Goal: Check status: Check status

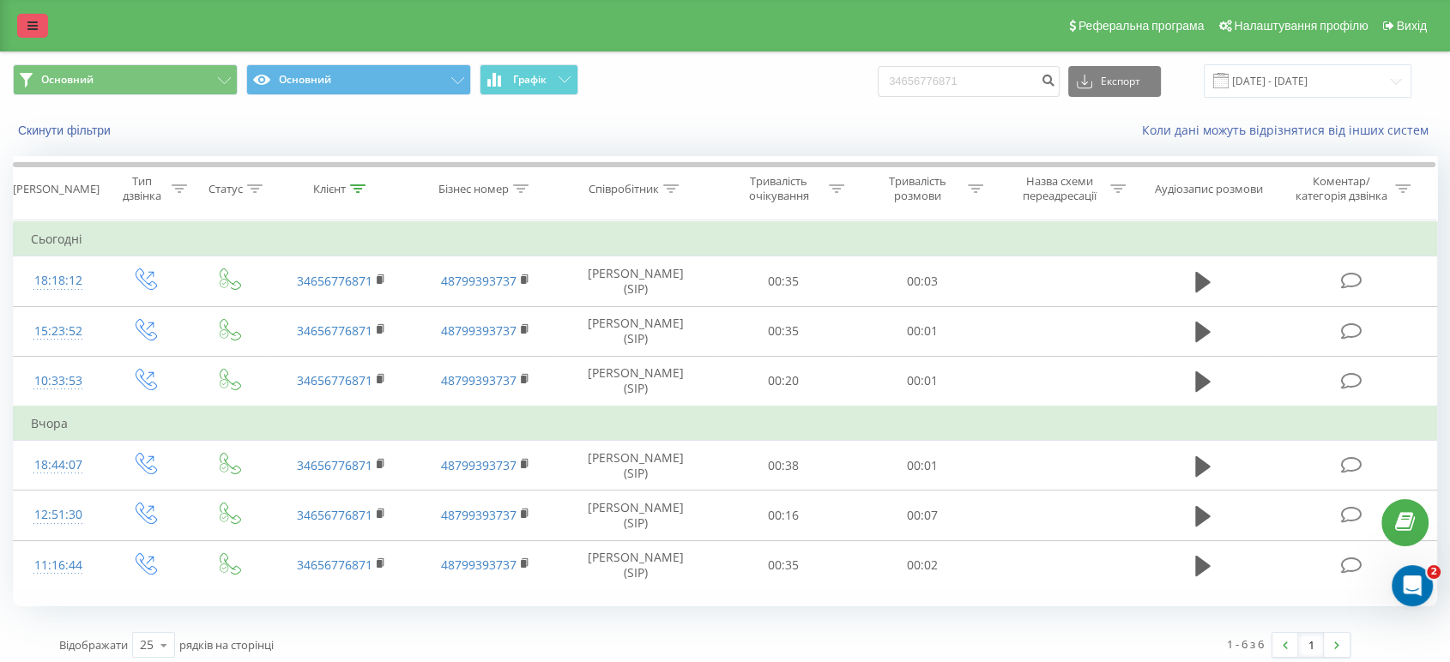
drag, startPoint x: 0, startPoint y: 0, endPoint x: 31, endPoint y: 27, distance: 40.8
click at [31, 27] on icon at bounding box center [32, 26] width 10 height 12
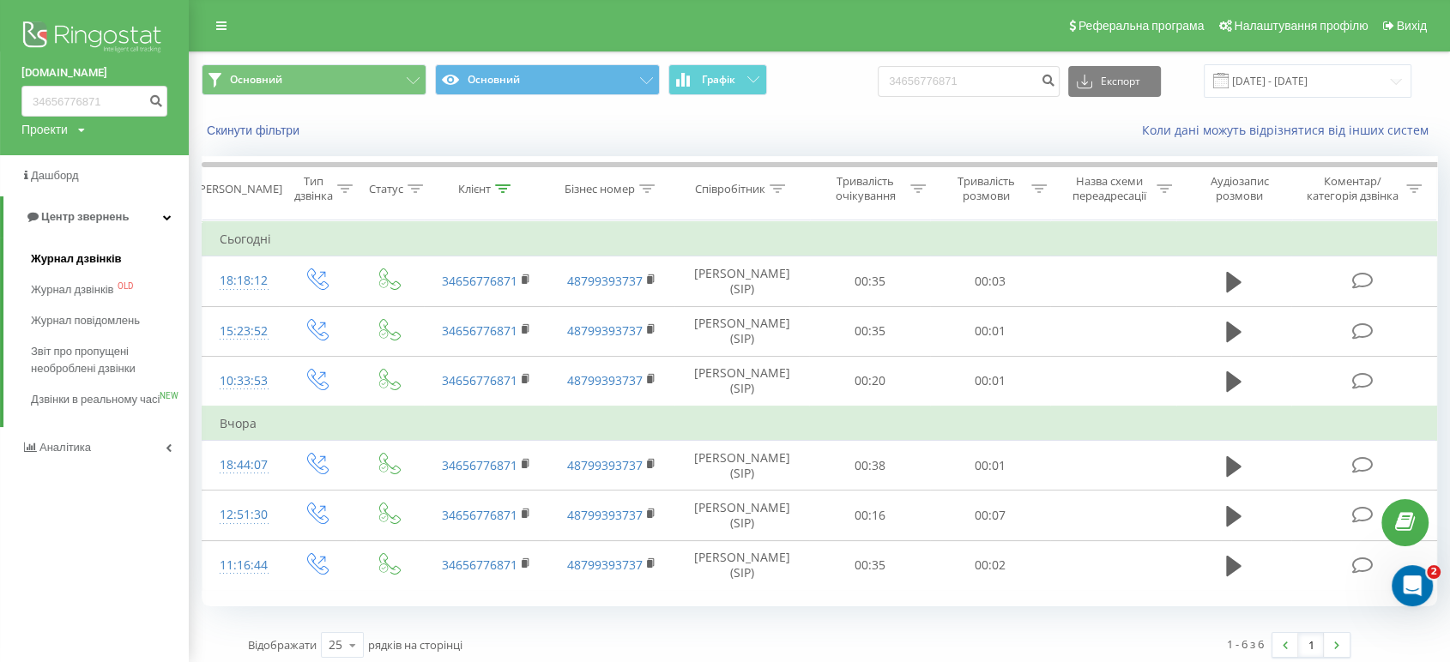
click at [45, 258] on span "Журнал дзвінків" at bounding box center [76, 259] width 91 height 17
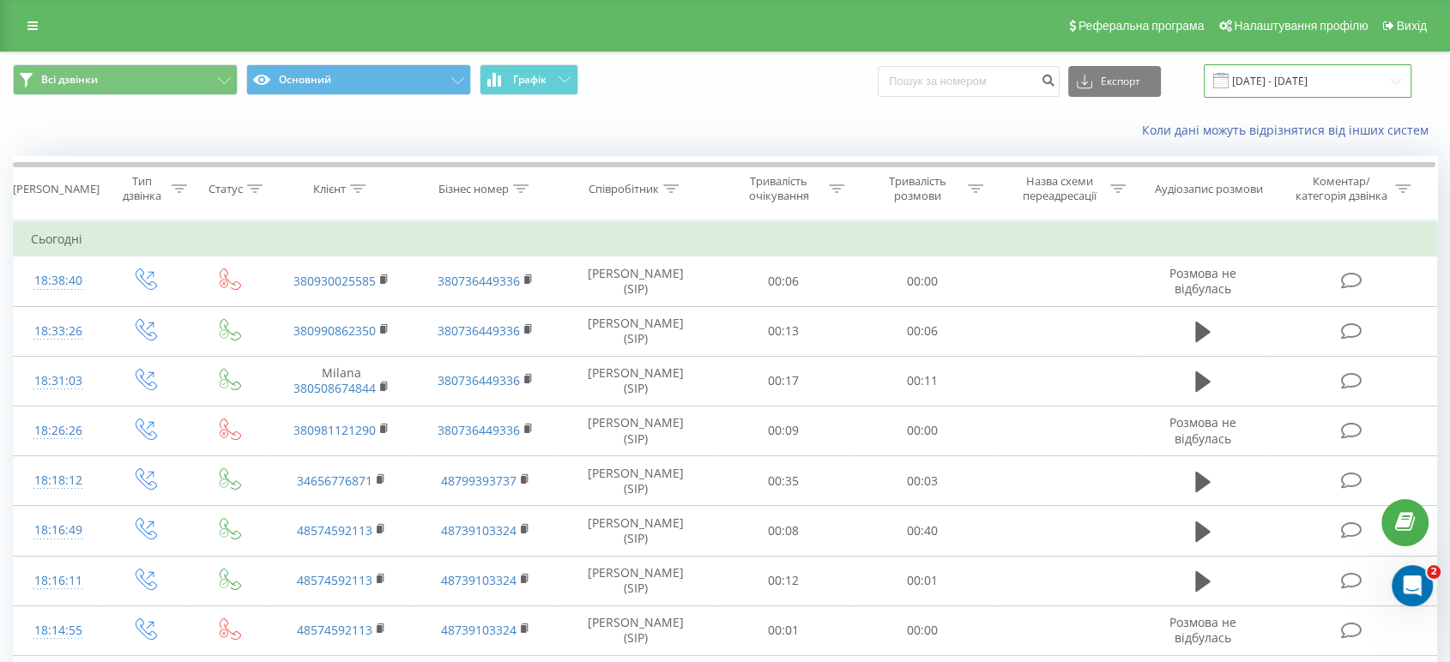
click at [1308, 85] on input "20.08.2025 - 20.09.2025" at bounding box center [1308, 80] width 208 height 33
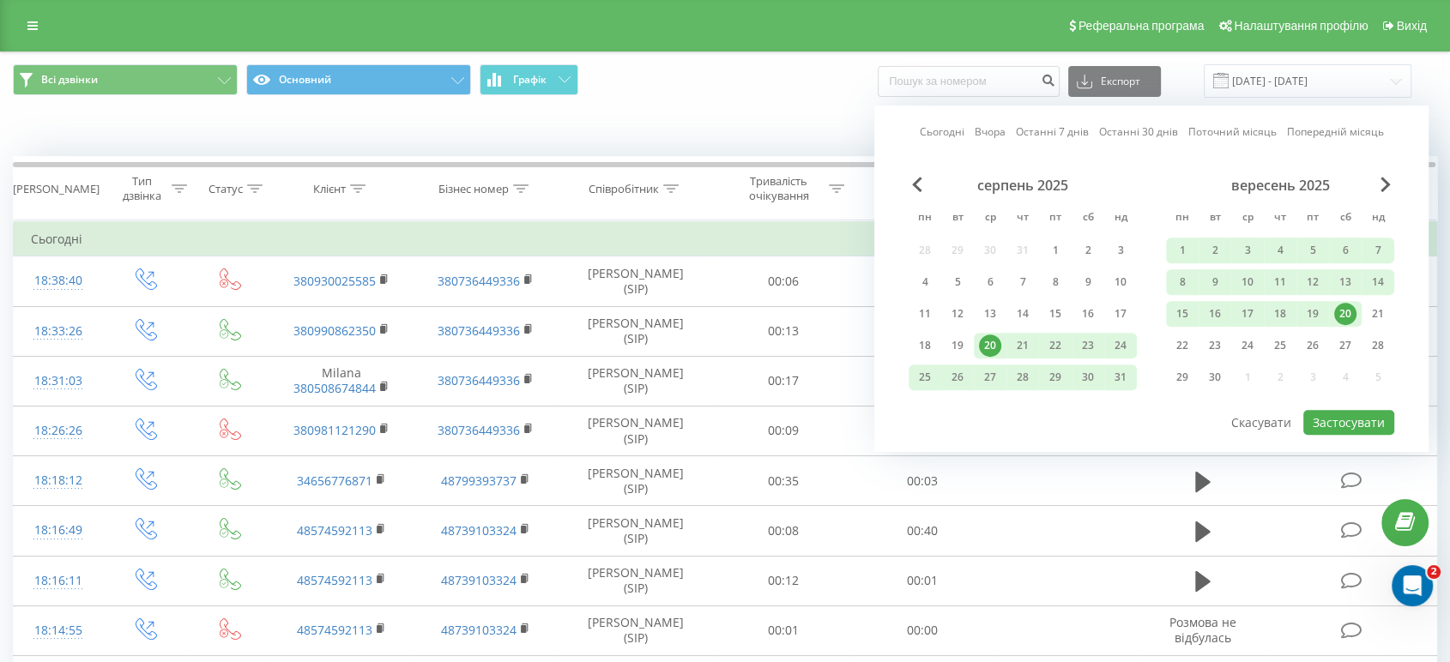
click at [1341, 307] on div "20" at bounding box center [1345, 314] width 22 height 22
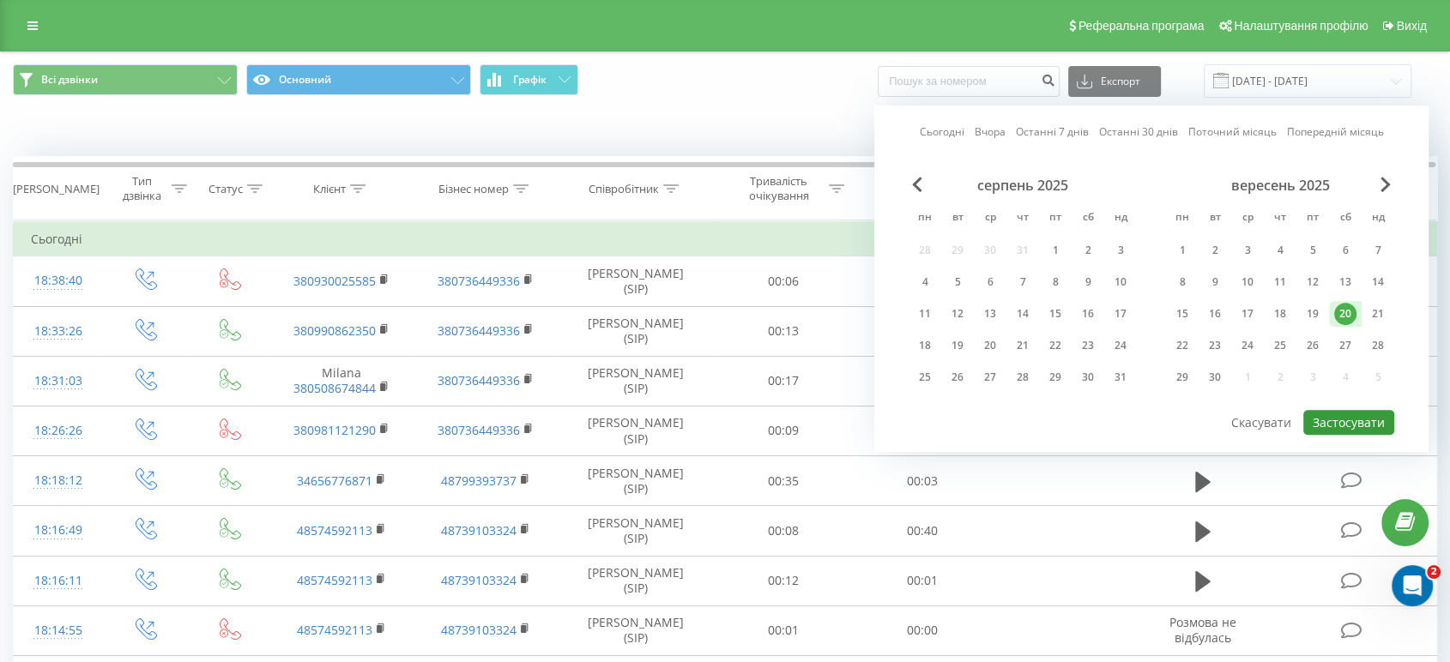
click at [1345, 414] on button "Застосувати" at bounding box center [1348, 422] width 91 height 25
type input "20.09.2025 - 20.09.2025"
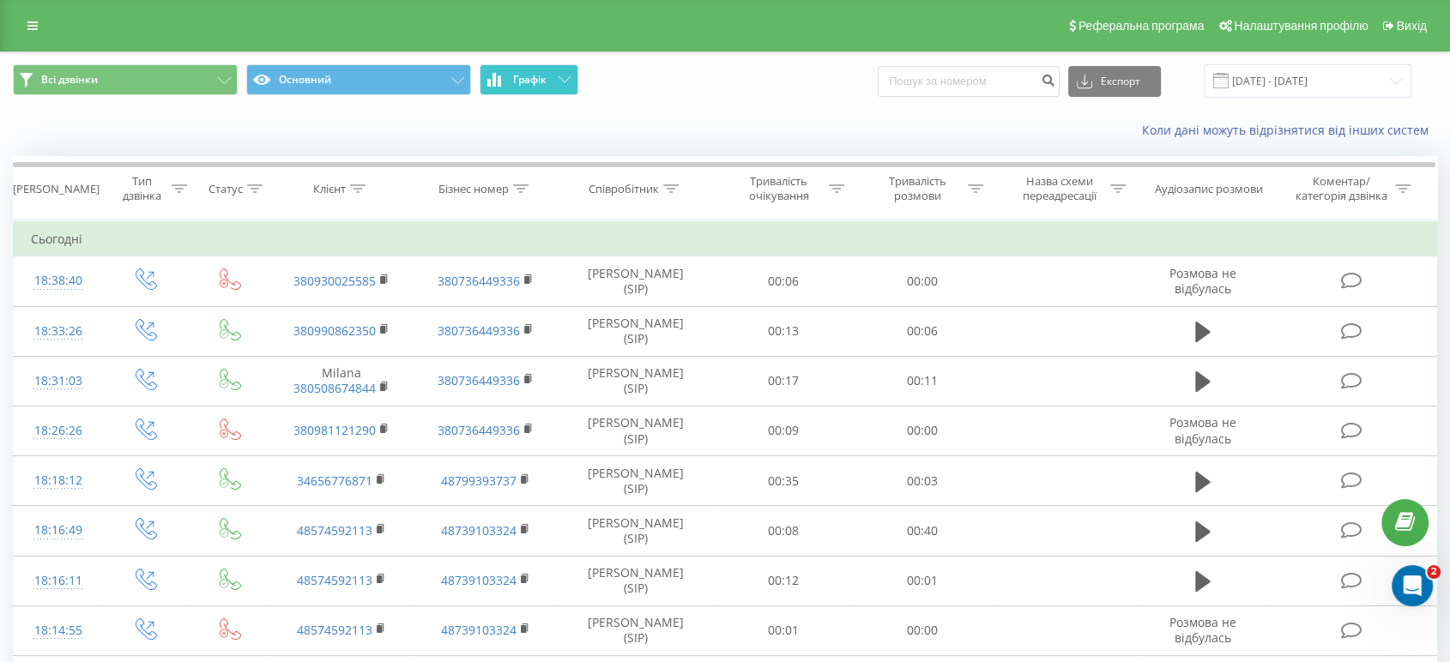
click at [540, 74] on span "Графік" at bounding box center [529, 80] width 33 height 12
